Goal: Information Seeking & Learning: Learn about a topic

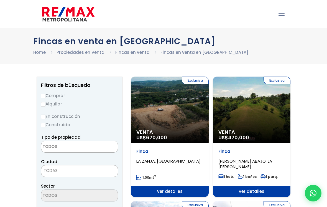
select select
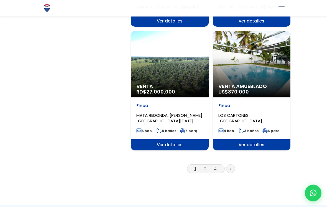
scroll to position [930, 0]
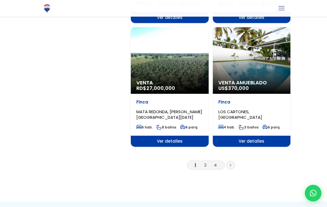
click at [231, 161] on link at bounding box center [230, 164] width 9 height 9
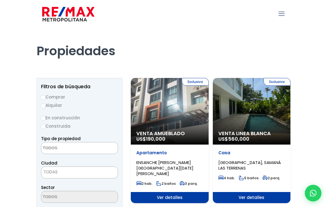
select select
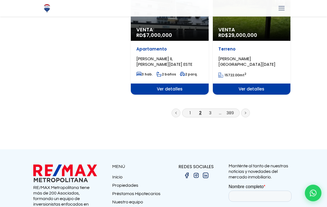
scroll to position [1021, 0]
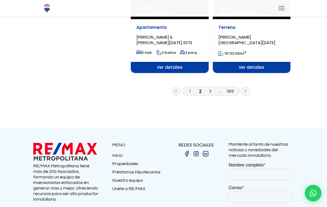
click at [177, 87] on link at bounding box center [175, 91] width 9 height 9
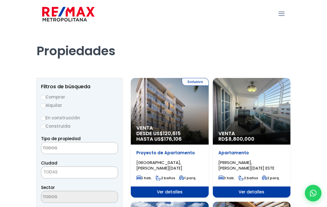
select select
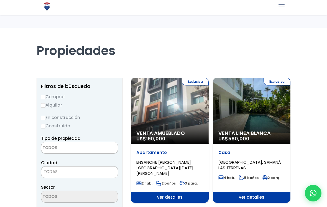
select select
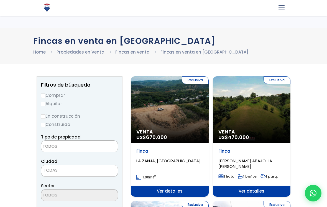
select select
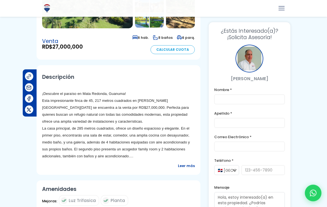
scroll to position [138, 0]
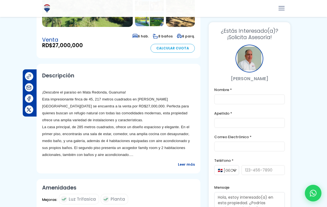
click at [189, 161] on span "Leer más" at bounding box center [186, 164] width 17 height 7
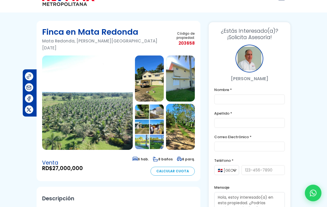
scroll to position [10, 0]
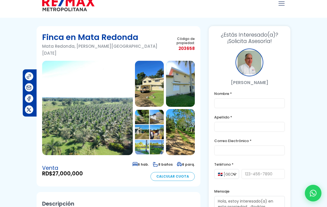
click at [81, 114] on img at bounding box center [87, 108] width 91 height 94
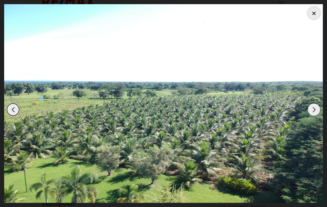
click at [314, 107] on div "Next slide" at bounding box center [314, 109] width 12 height 12
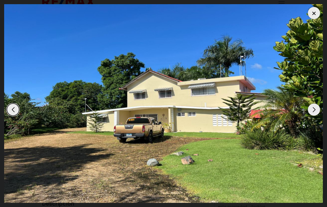
click at [313, 107] on div "Next slide" at bounding box center [314, 109] width 12 height 12
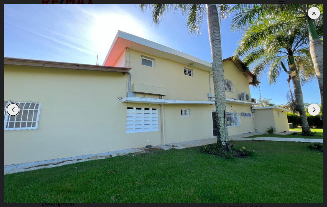
click at [314, 107] on div "Next slide" at bounding box center [314, 109] width 12 height 12
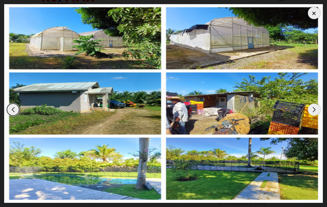
scroll to position [10, 0]
click at [313, 113] on div "Next slide" at bounding box center [314, 109] width 12 height 12
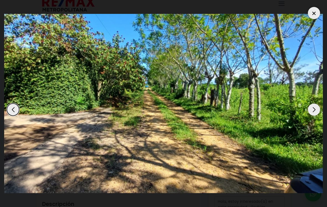
click at [314, 112] on div "Next slide" at bounding box center [314, 109] width 12 height 12
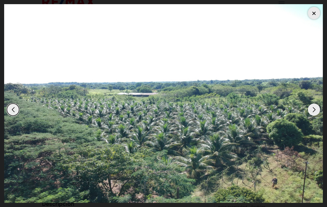
click at [314, 114] on div "Next slide" at bounding box center [314, 109] width 12 height 12
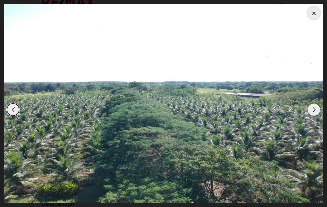
click at [315, 113] on div "Next slide" at bounding box center [314, 109] width 12 height 12
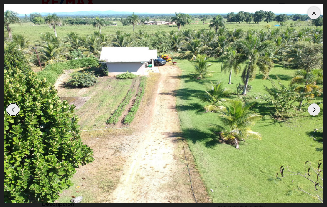
click at [313, 112] on div "Next slide" at bounding box center [314, 109] width 12 height 12
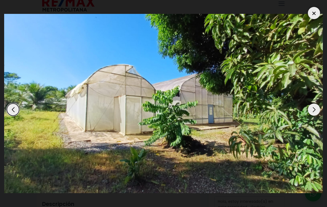
click at [314, 110] on div "Next slide" at bounding box center [314, 109] width 12 height 12
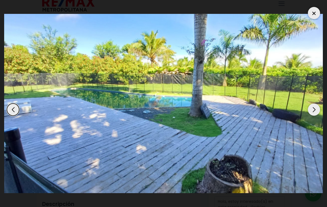
click at [315, 109] on div "Next slide" at bounding box center [314, 109] width 12 height 12
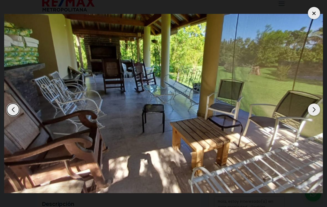
click at [315, 108] on div "Next slide" at bounding box center [314, 109] width 12 height 12
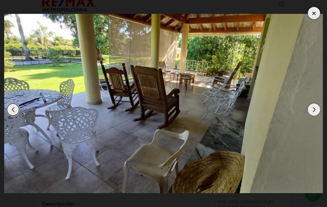
click at [315, 108] on div "Next slide" at bounding box center [314, 109] width 12 height 12
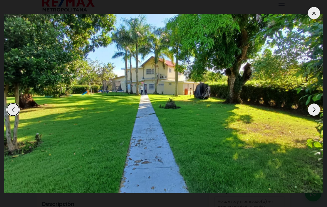
click at [314, 108] on div "Next slide" at bounding box center [314, 109] width 12 height 12
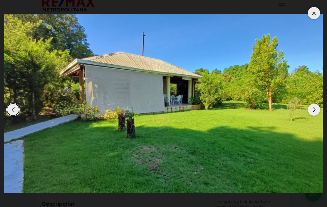
click at [313, 108] on div "Next slide" at bounding box center [314, 109] width 12 height 12
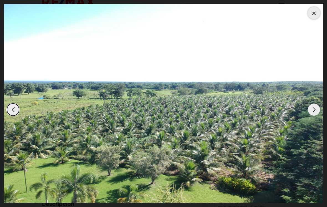
click at [314, 14] on div at bounding box center [314, 13] width 12 height 12
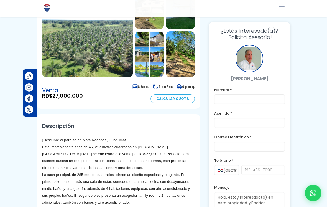
scroll to position [77, 0]
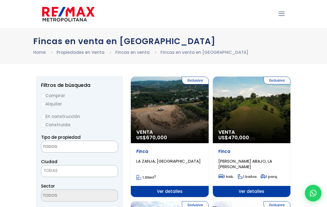
select select
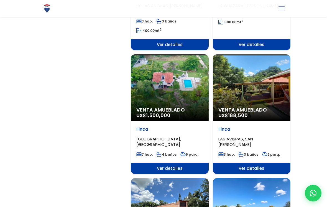
scroll to position [644, 0]
